Goal: Transaction & Acquisition: Purchase product/service

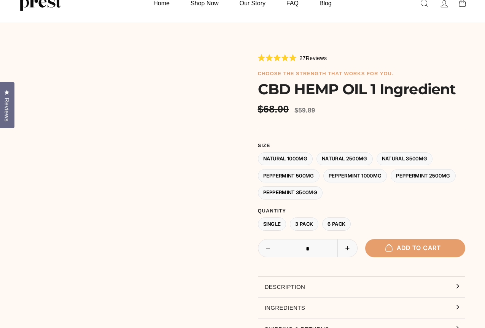
scroll to position [114, 0]
click at [314, 225] on form "**********" at bounding box center [361, 187] width 207 height 88
click at [330, 225] on label "6 Pack" at bounding box center [336, 224] width 29 height 13
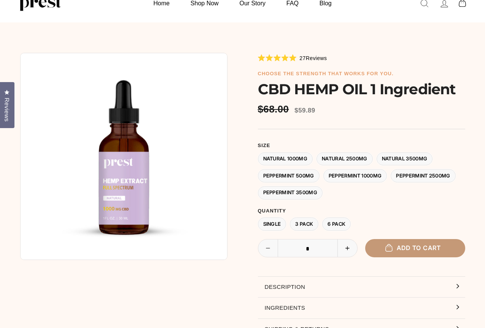
click at [427, 251] on button "Add to cart" at bounding box center [415, 248] width 100 height 18
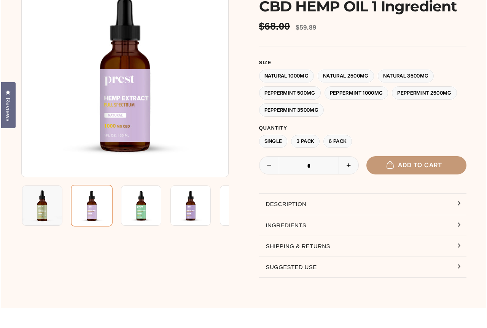
scroll to position [31, 0]
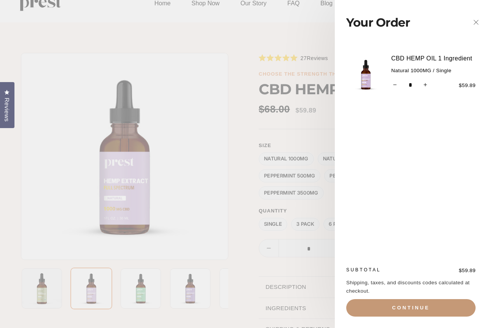
click at [418, 305] on button "Continue" at bounding box center [410, 308] width 129 height 18
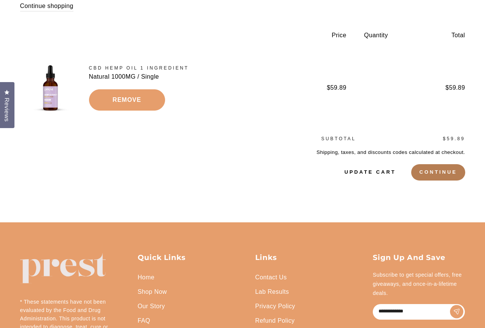
scroll to position [76, 0]
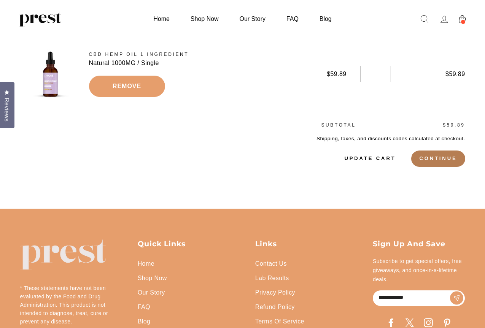
type input "*"
click at [385, 71] on input "*" at bounding box center [376, 74] width 30 height 17
click at [421, 159] on button "Continue" at bounding box center [438, 159] width 54 height 16
